Goal: Transaction & Acquisition: Purchase product/service

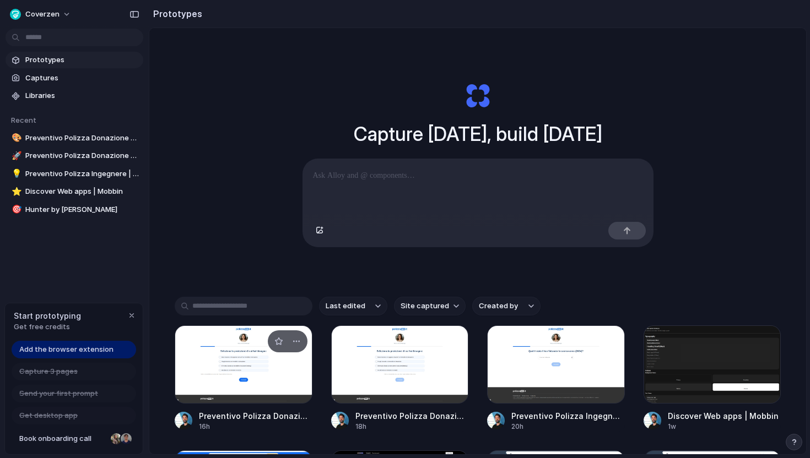
click at [281, 385] on div at bounding box center [244, 364] width 138 height 78
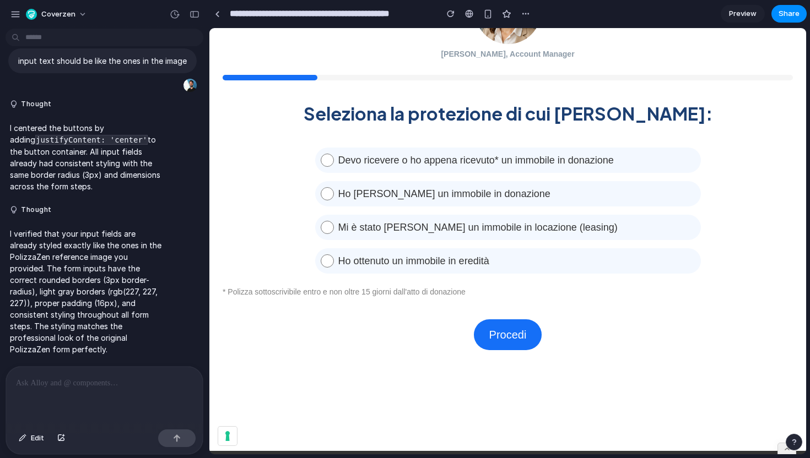
scroll to position [155, 0]
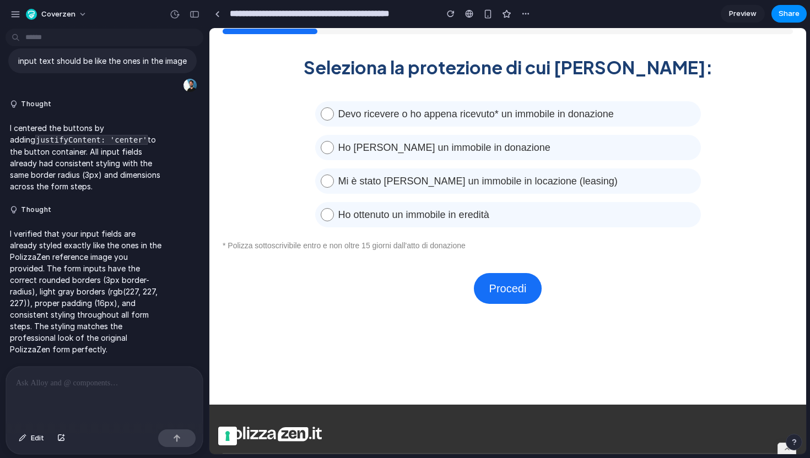
click at [504, 304] on div "Procedi" at bounding box center [507, 277] width 570 height 53
click at [509, 293] on link "Procedi" at bounding box center [508, 288] width 68 height 31
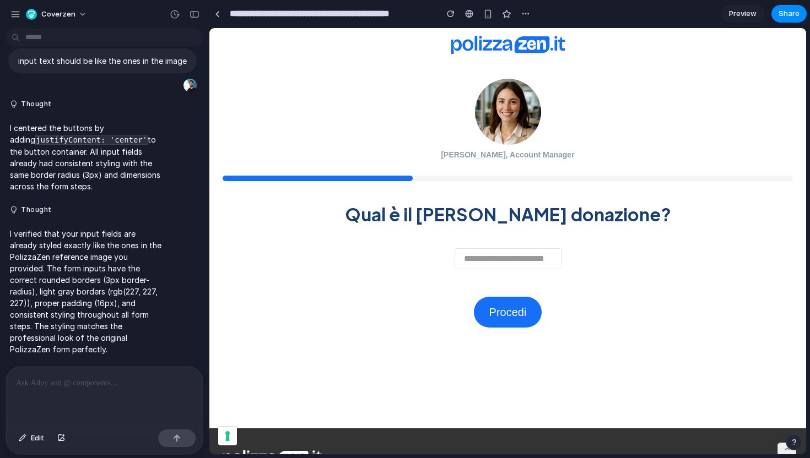
scroll to position [0, 0]
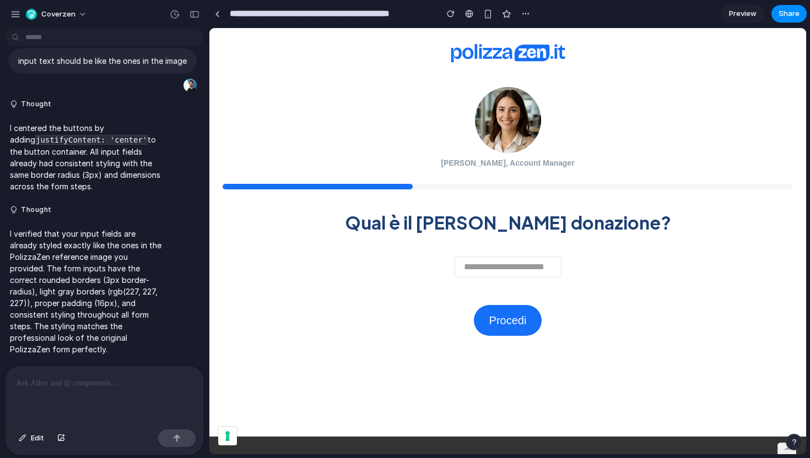
click at [499, 289] on div "Procedi" at bounding box center [507, 309] width 570 height 53
click at [465, 258] on input "number" at bounding box center [507, 267] width 107 height 21
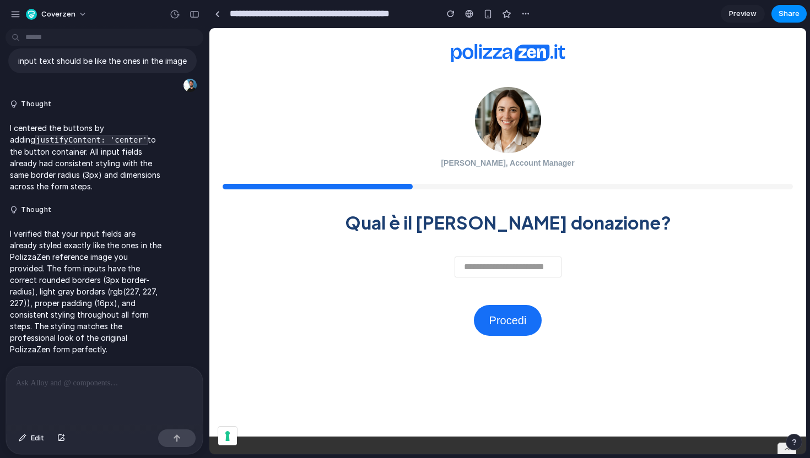
click at [446, 297] on div "Procedi" at bounding box center [507, 309] width 570 height 53
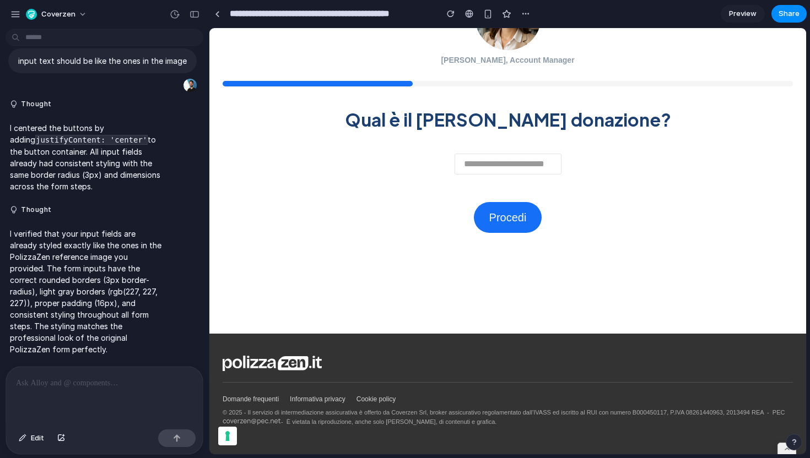
click at [571, 386] on div "Domande frequenti Informativa privacy Cookie policy © 2025 - Il servizio di int…" at bounding box center [507, 394] width 596 height 121
click at [519, 414] on p "© 2025 - Il servizio di intermediazione assicurativa è offerto da Coverzen Srl,…" at bounding box center [507, 417] width 570 height 19
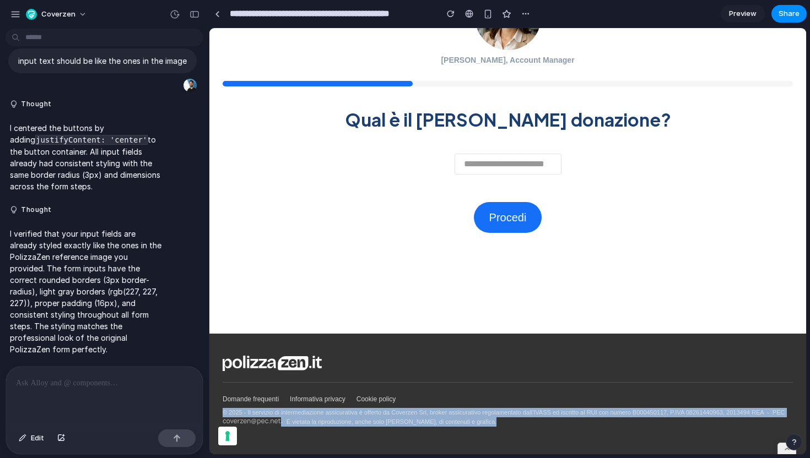
click at [519, 414] on p "© 2025 - Il servizio di intermediazione assicurativa è offerto da Coverzen Srl,…" at bounding box center [507, 417] width 570 height 19
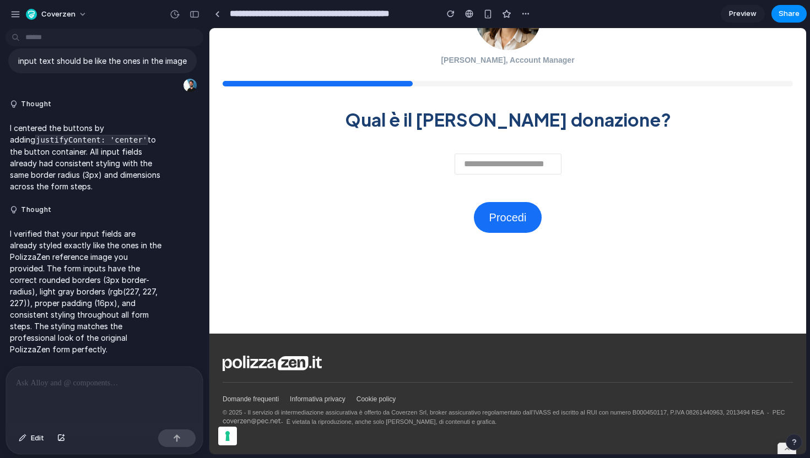
click at [518, 433] on div "Domande frequenti Informativa privacy Cookie policy © 2025 - Il servizio di int…" at bounding box center [507, 394] width 596 height 121
click at [517, 425] on p "© 2025 - Il servizio di intermediazione assicurativa è offerto da Coverzen Srl,…" at bounding box center [507, 417] width 570 height 19
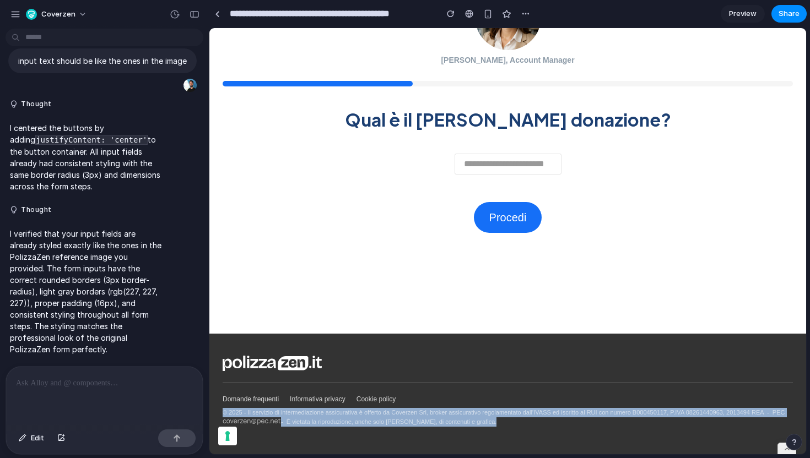
click at [517, 425] on p "© 2025 - Il servizio di intermediazione assicurativa è offerto da Coverzen Srl,…" at bounding box center [507, 417] width 570 height 19
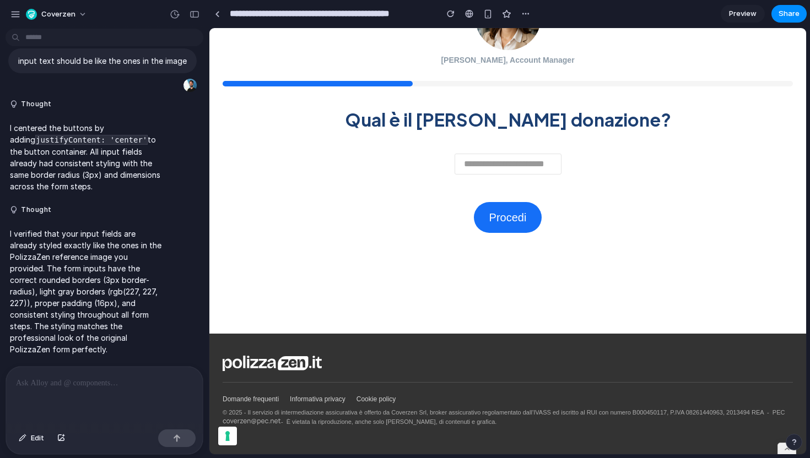
click at [525, 167] on input "number" at bounding box center [507, 164] width 107 height 21
type input "****"
click at [512, 228] on link "Procedi" at bounding box center [508, 217] width 68 height 31
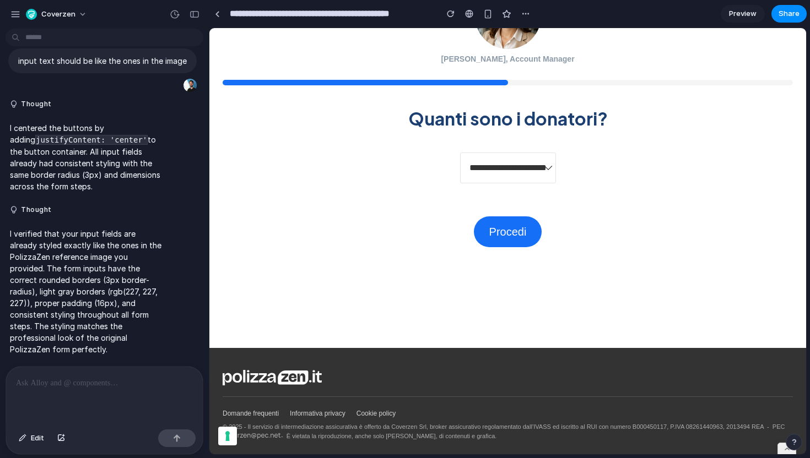
click at [514, 177] on select "**********" at bounding box center [508, 168] width 96 height 31
select select "*"
click at [460, 153] on select "**********" at bounding box center [508, 168] width 96 height 31
click at [512, 240] on link "Procedi" at bounding box center [508, 231] width 68 height 31
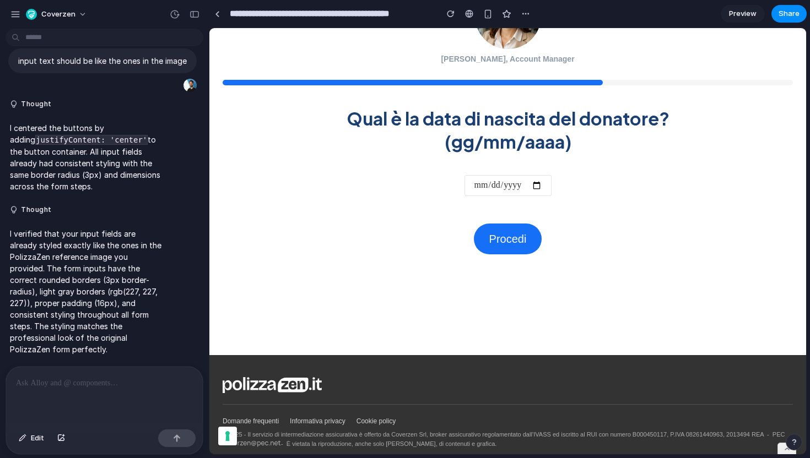
click at [512, 240] on link "Procedi" at bounding box center [508, 239] width 68 height 31
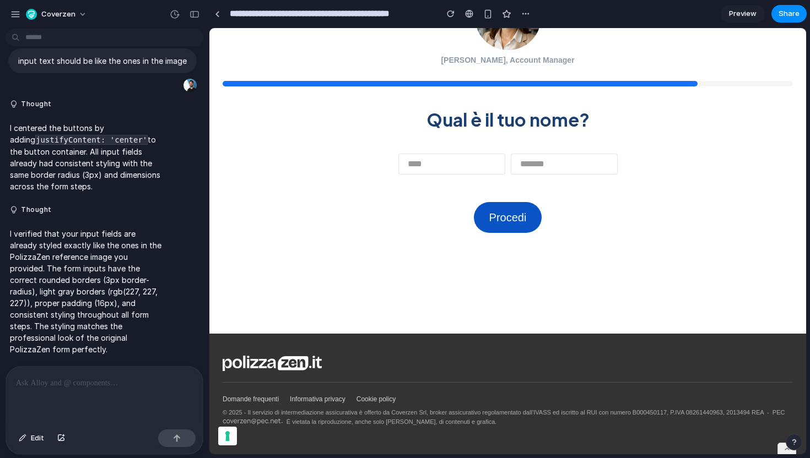
click at [508, 225] on link "Procedi" at bounding box center [508, 217] width 68 height 31
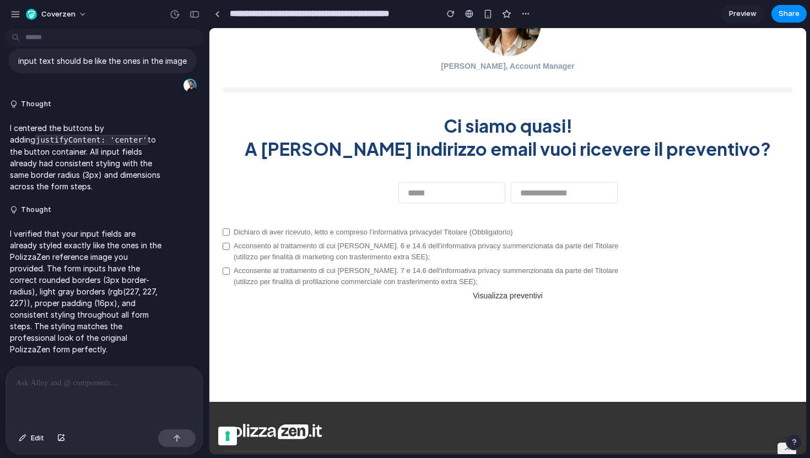
scroll to position [0, 0]
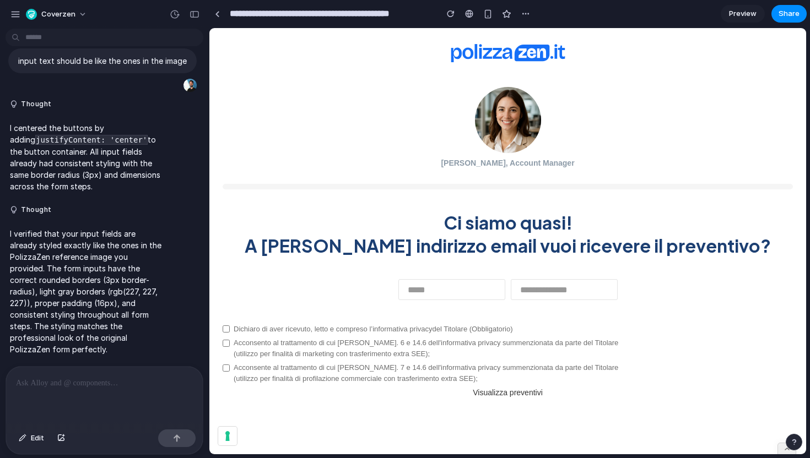
click at [491, 392] on link "Visualizza preventivi" at bounding box center [507, 392] width 70 height 11
